Goal: Task Accomplishment & Management: Manage account settings

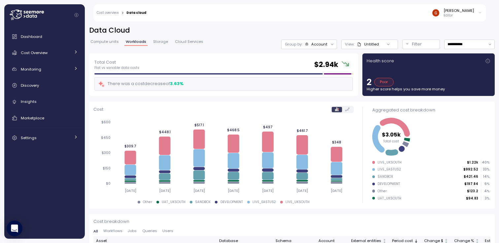
click at [472, 8] on div "[PERSON_NAME]" at bounding box center [459, 10] width 30 height 5
click at [462, 38] on div "Log out" at bounding box center [465, 36] width 25 height 6
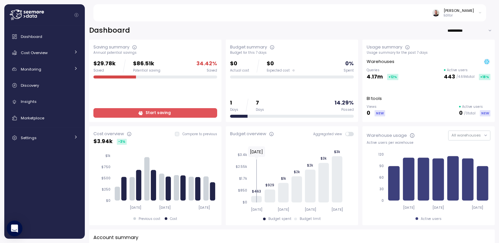
click at [76, 15] on icon "Collapse navigation" at bounding box center [77, 15] width 4 height 4
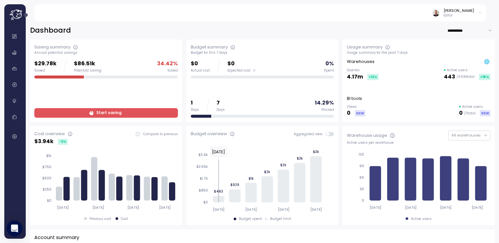
click at [26, 16] on icon "Expand navigation" at bounding box center [26, 15] width 4 height 4
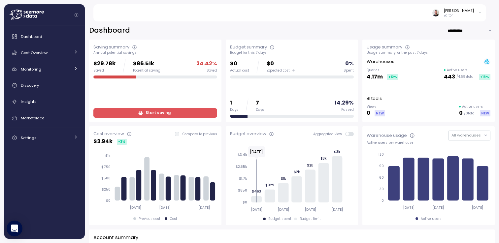
click at [24, 15] on icon at bounding box center [25, 16] width 2 height 3
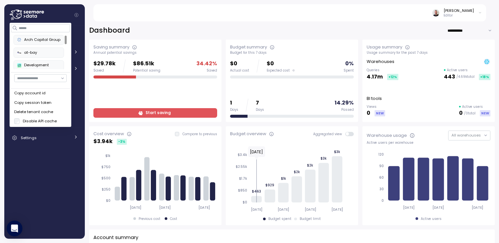
click at [67, 36] on div at bounding box center [66, 40] width 2 height 9
click at [67, 60] on div at bounding box center [66, 59] width 2 height 9
click at [67, 36] on div at bounding box center [66, 40] width 2 height 9
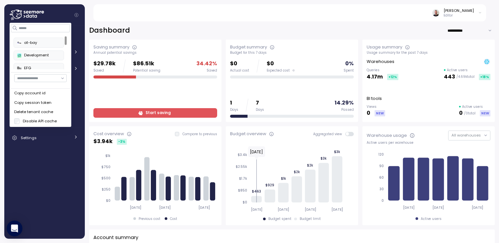
scroll to position [10, 0]
click at [65, 45] on div at bounding box center [66, 42] width 2 height 9
click at [64, 64] on div at bounding box center [65, 52] width 3 height 35
click at [67, 49] on div at bounding box center [66, 51] width 2 height 9
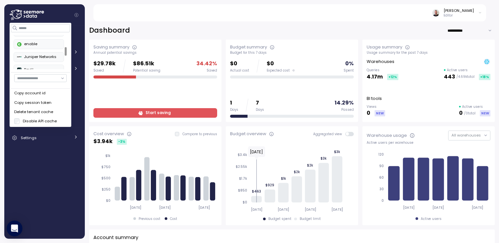
scroll to position [46, 0]
click at [43, 11] on icon at bounding box center [27, 15] width 34 height 11
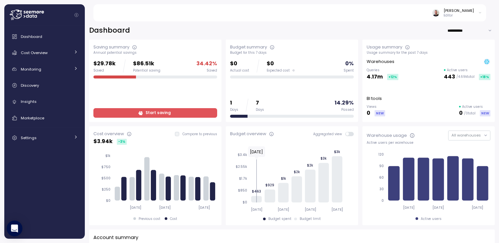
click at [27, 16] on icon at bounding box center [27, 15] width 34 height 11
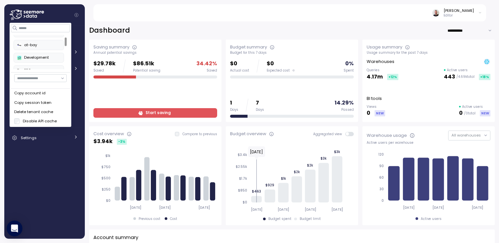
scroll to position [0, 0]
click at [43, 34] on div "Arch Capital Group at-bay Development EFG enable Juniper Networks PayU splitit …" at bounding box center [40, 52] width 59 height 40
click at [42, 38] on div "Arch Capital Group" at bounding box center [38, 40] width 43 height 6
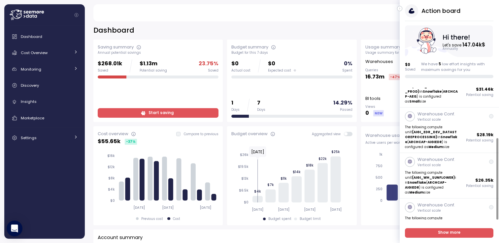
scroll to position [81, 0]
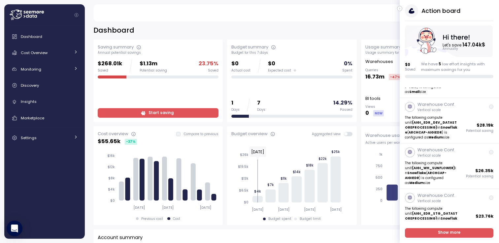
click at [456, 233] on span "Show more" at bounding box center [449, 233] width 22 height 9
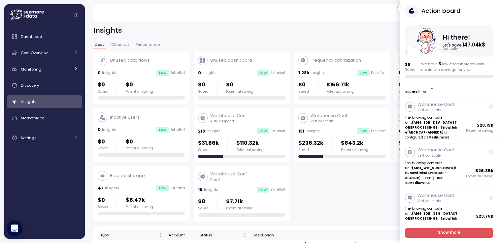
click at [456, 233] on span "Show more" at bounding box center [449, 233] width 22 height 9
click at [53, 139] on div "Settings" at bounding box center [46, 138] width 50 height 7
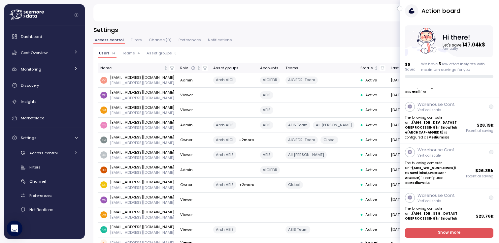
click at [400, 9] on icon "button" at bounding box center [399, 9] width 3 height 8
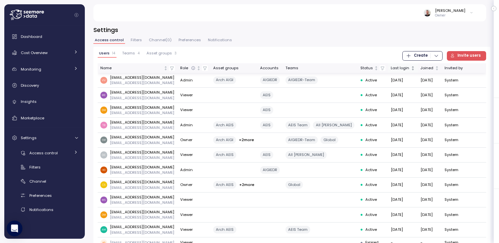
click at [394, 68] on div "Last login" at bounding box center [400, 68] width 19 height 6
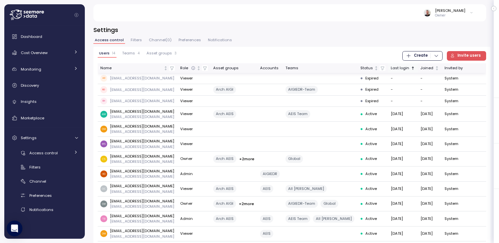
click at [394, 68] on div "Last login" at bounding box center [400, 68] width 19 height 6
